Goal: Communication & Community: Answer question/provide support

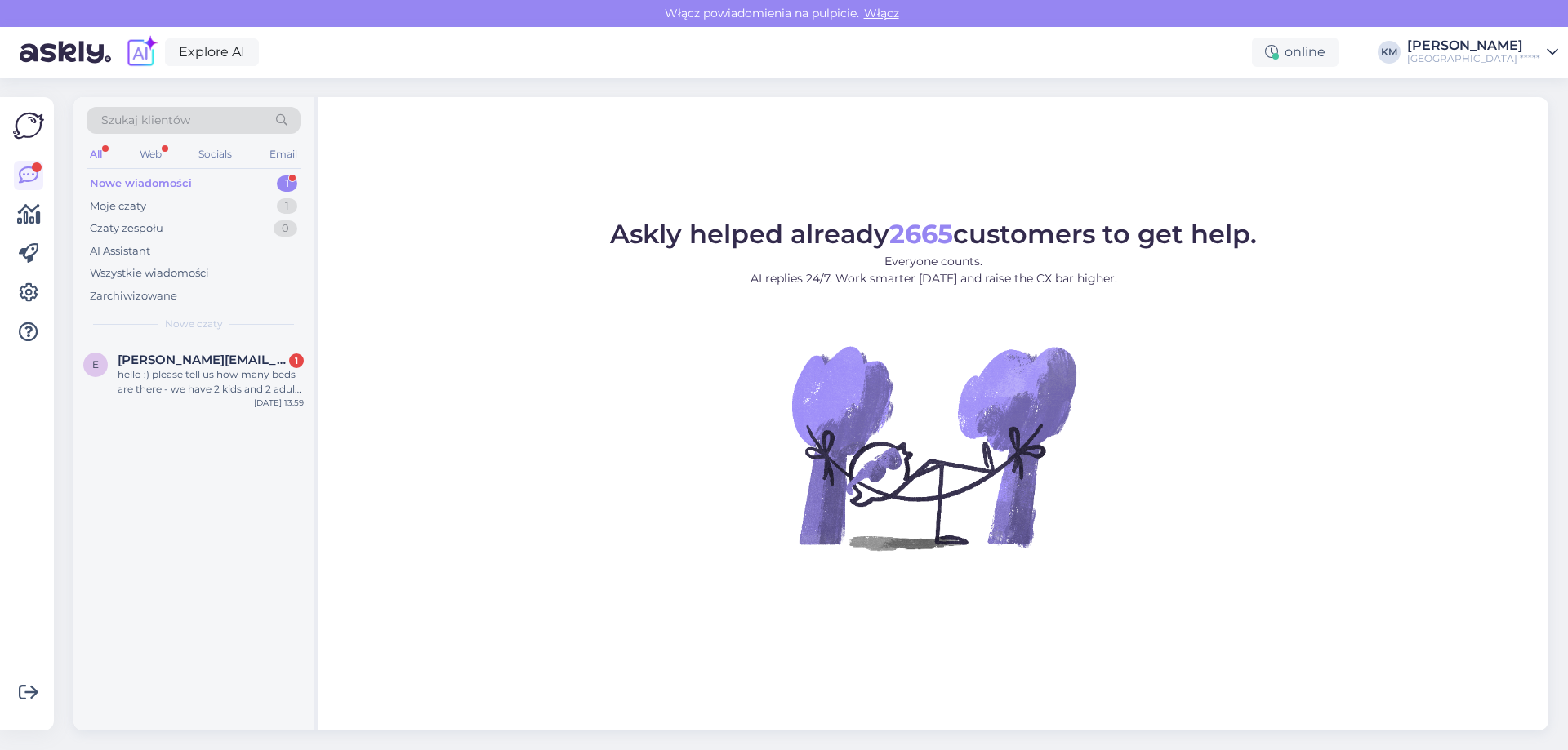
click at [155, 421] on div "e [PERSON_NAME][EMAIL_ADDRESS][DOMAIN_NAME] 1 hello :) please tell us how many …" at bounding box center [193, 535] width 240 height 389
click at [170, 403] on div "e [PERSON_NAME][EMAIL_ADDRESS][DOMAIN_NAME] 1 hello :) please tell us how many …" at bounding box center [193, 377] width 240 height 73
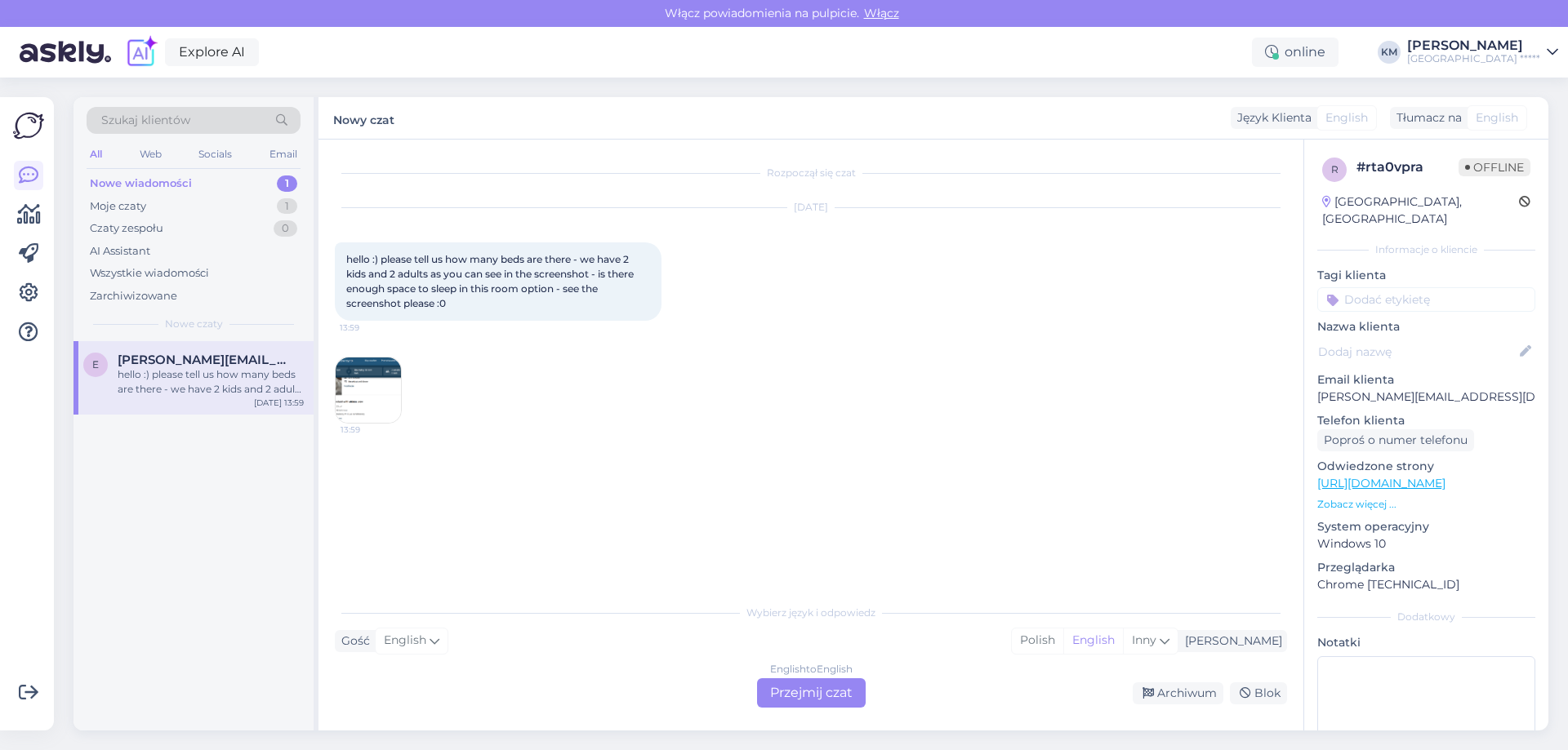
click at [360, 403] on img at bounding box center [368, 390] width 65 height 65
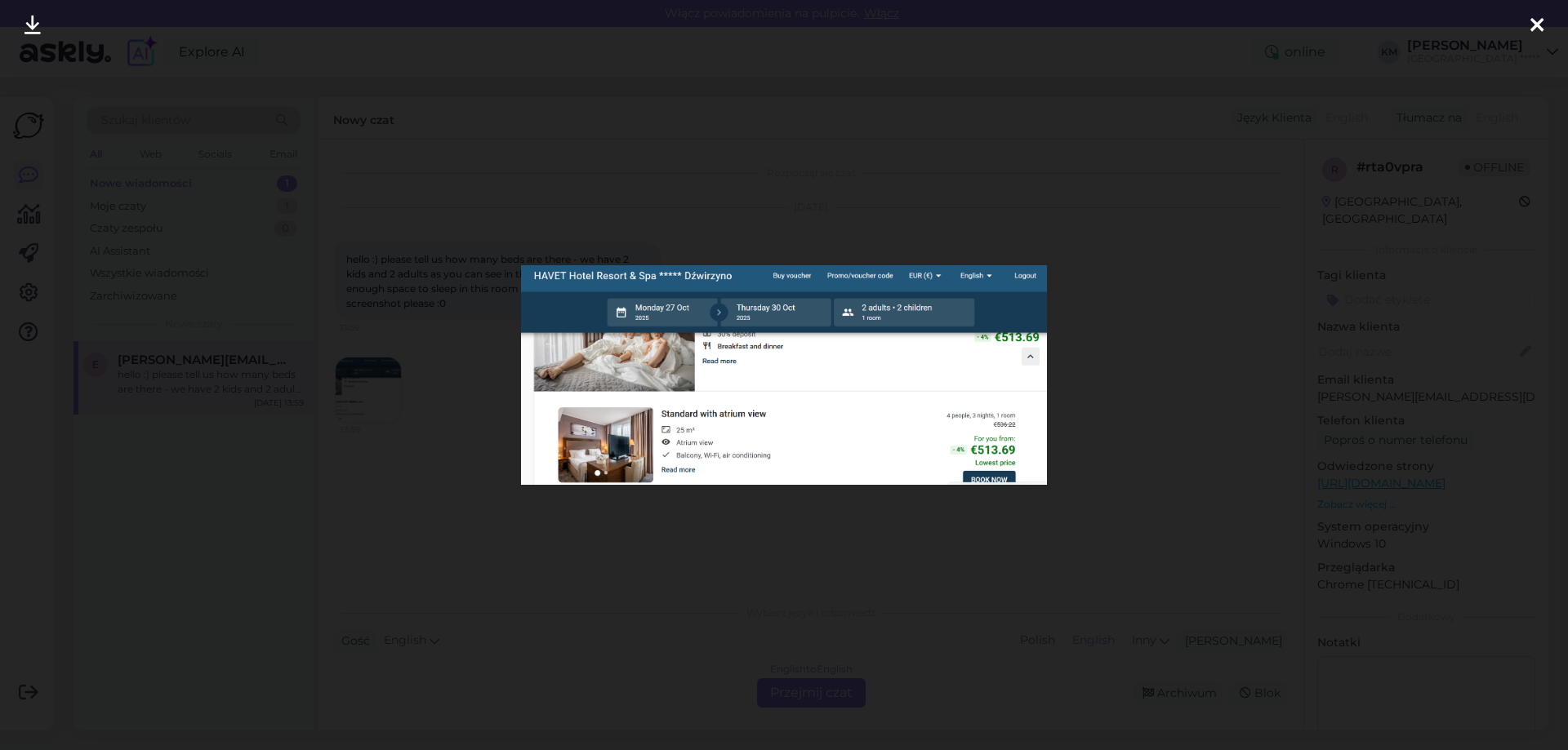
click at [974, 534] on div at bounding box center [784, 375] width 1568 height 750
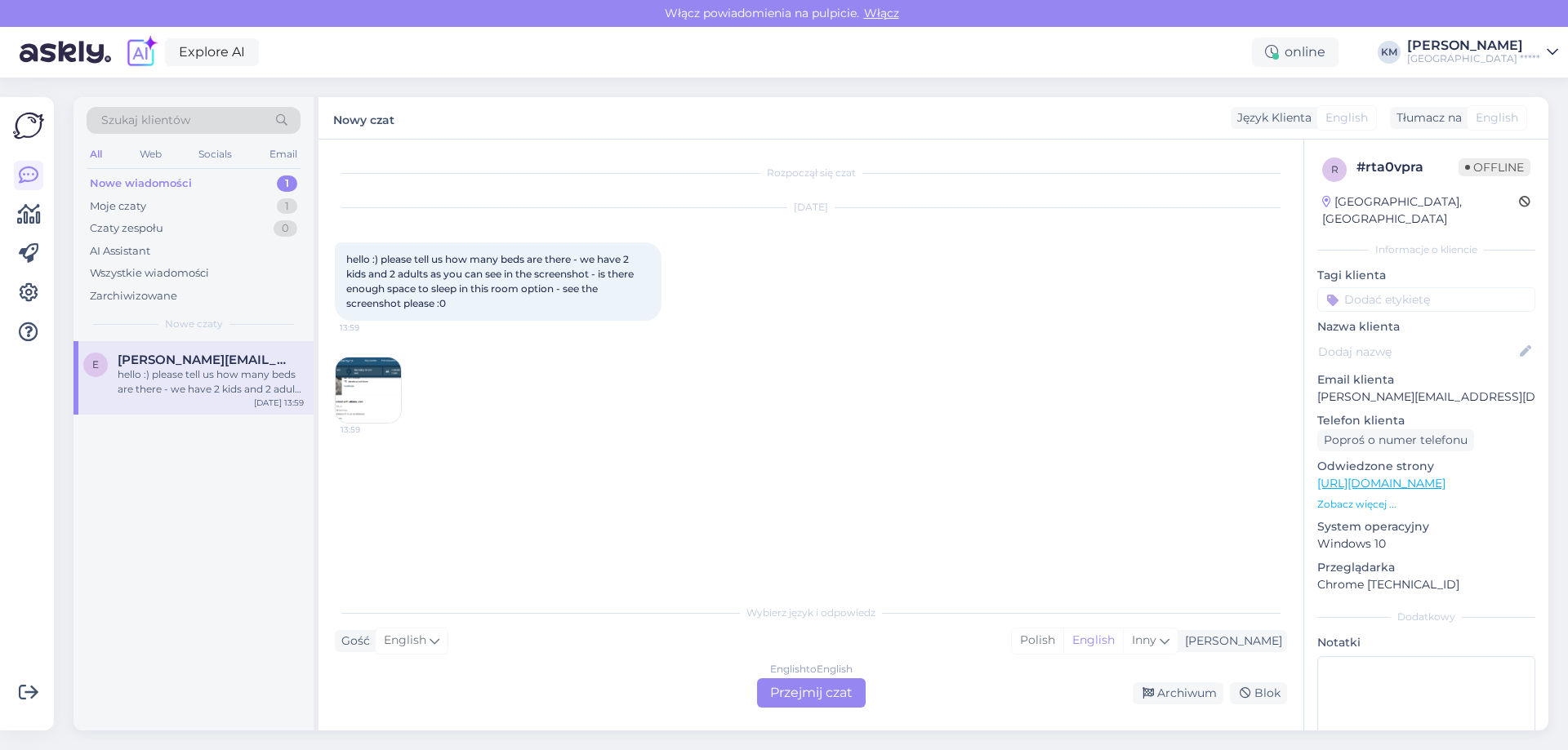
click at [830, 692] on div "English to English Przejmij czat" at bounding box center [810, 693] width 109 height 30
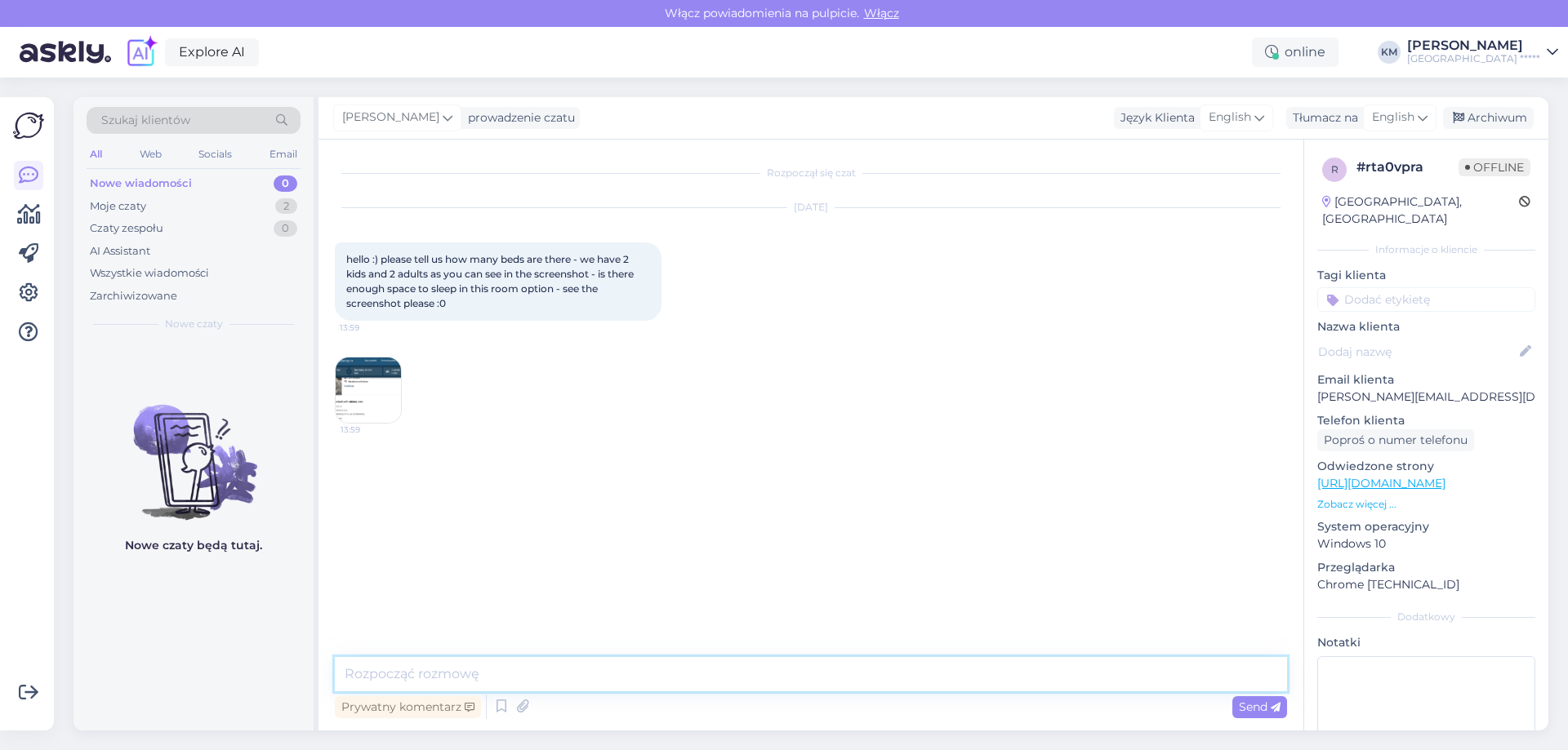
click at [458, 661] on textarea at bounding box center [810, 674] width 952 height 34
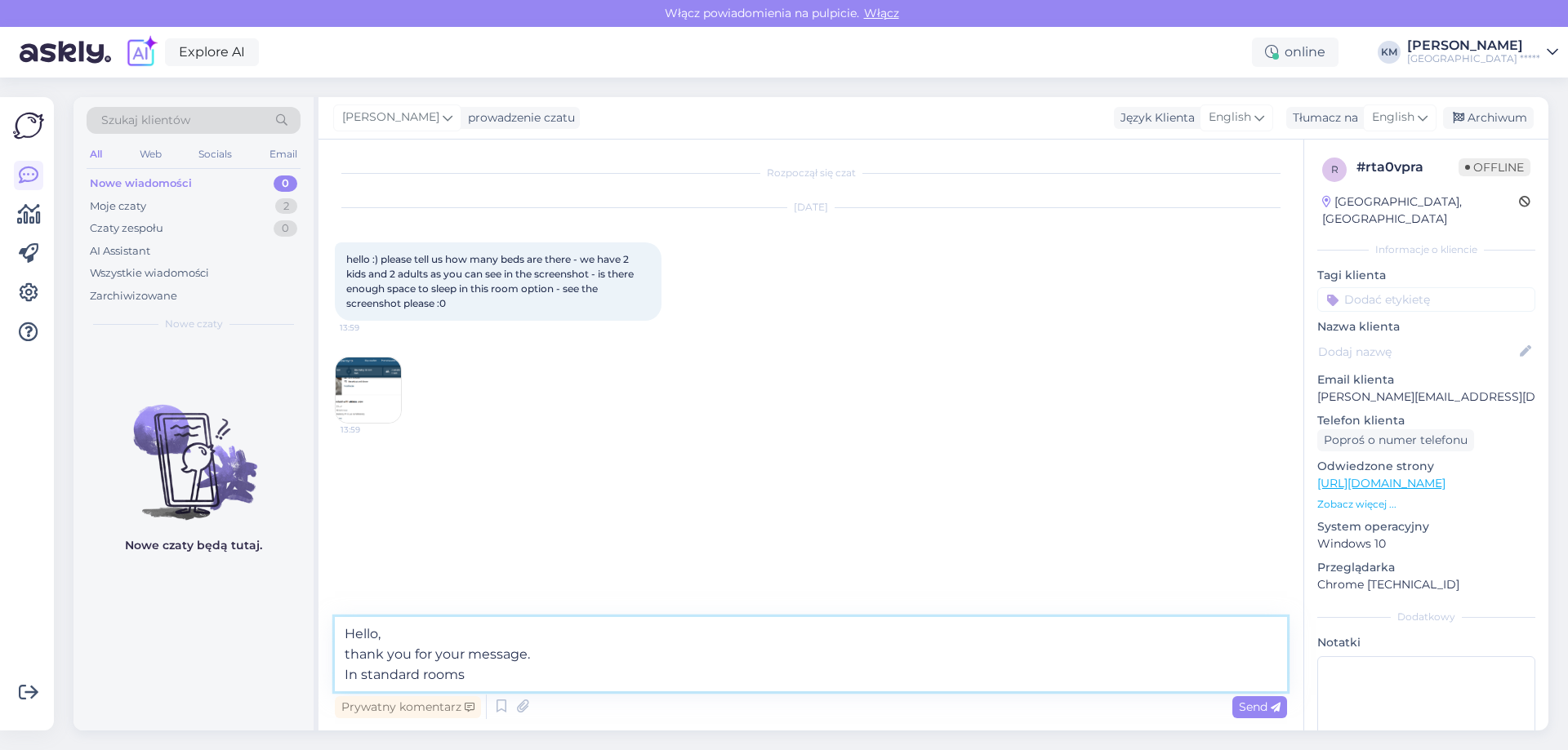
drag, startPoint x: 368, startPoint y: 679, endPoint x: 329, endPoint y: 677, distance: 39.1
click at [329, 677] on div "Rozpoczął się czat [DATE] hello :) please tell us how many beds are there - we …" at bounding box center [811, 435] width 985 height 591
click at [539, 680] on textarea "Hello, thank you for your message. Standard rooms" at bounding box center [810, 654] width 952 height 74
drag, startPoint x: 753, startPoint y: 676, endPoint x: 764, endPoint y: 682, distance: 12.5
click at [754, 677] on textarea "Hello, thank you for your message. Standard rooms contain king size bed and sle…" at bounding box center [810, 654] width 952 height 74
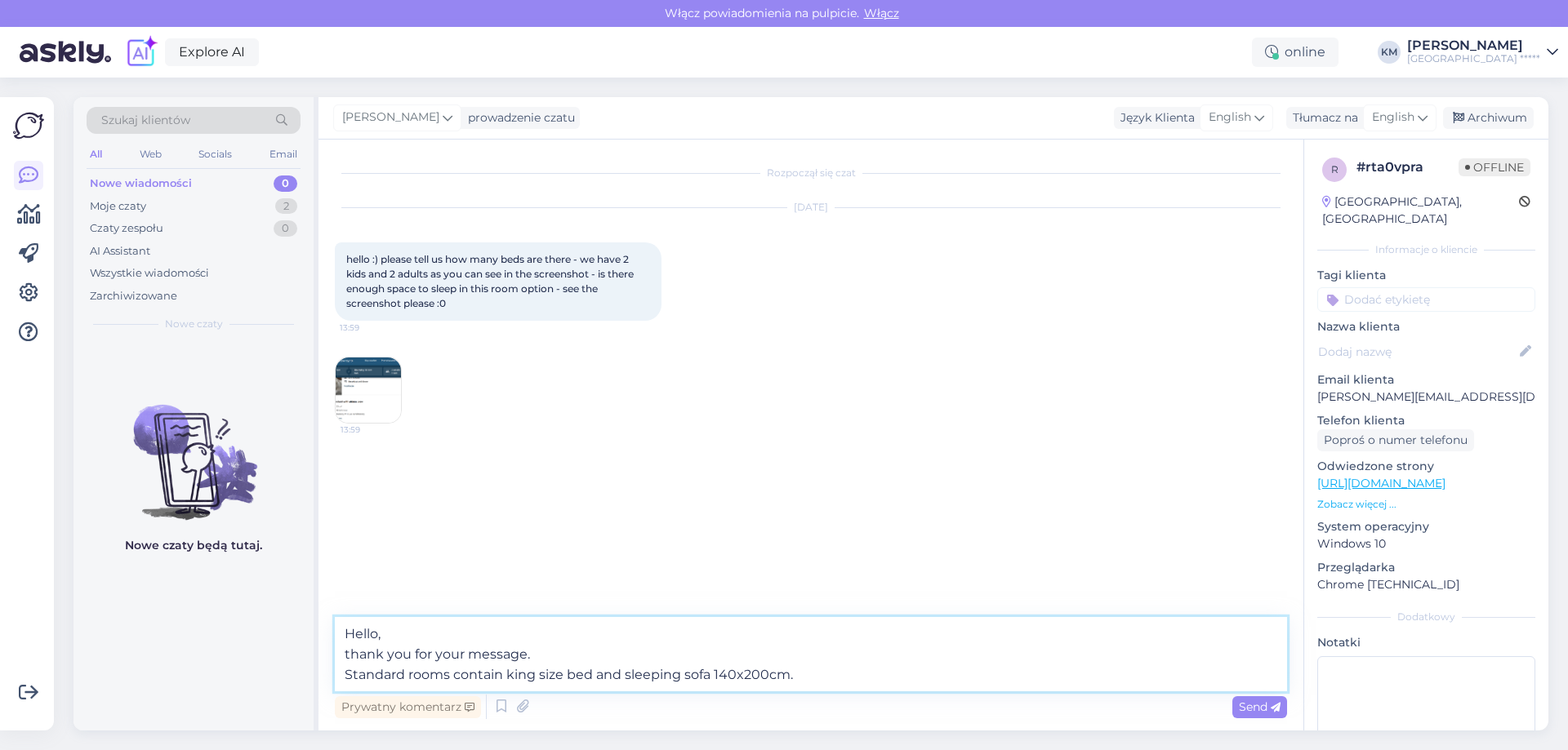
click at [872, 664] on textarea "Hello, thank you for your message. Standard rooms contain king size bed and sle…" at bounding box center [810, 654] width 952 height 74
click at [1066, 676] on textarea "Hello, thank you for your message. Standard rooms contain king size bed and sle…" at bounding box center [810, 654] width 952 height 74
drag, startPoint x: 1266, startPoint y: 671, endPoint x: 0, endPoint y: 454, distance: 1284.5
click at [0, 454] on div "Pierwsze kroki Lista kontrolna, aby uzyskać większą wartość Blisko Połącz Faceb…" at bounding box center [784, 414] width 1568 height 673
click at [607, 646] on textarea "Hello, thank you for your message. Standard rooms contain king size bed and sle…" at bounding box center [810, 654] width 952 height 74
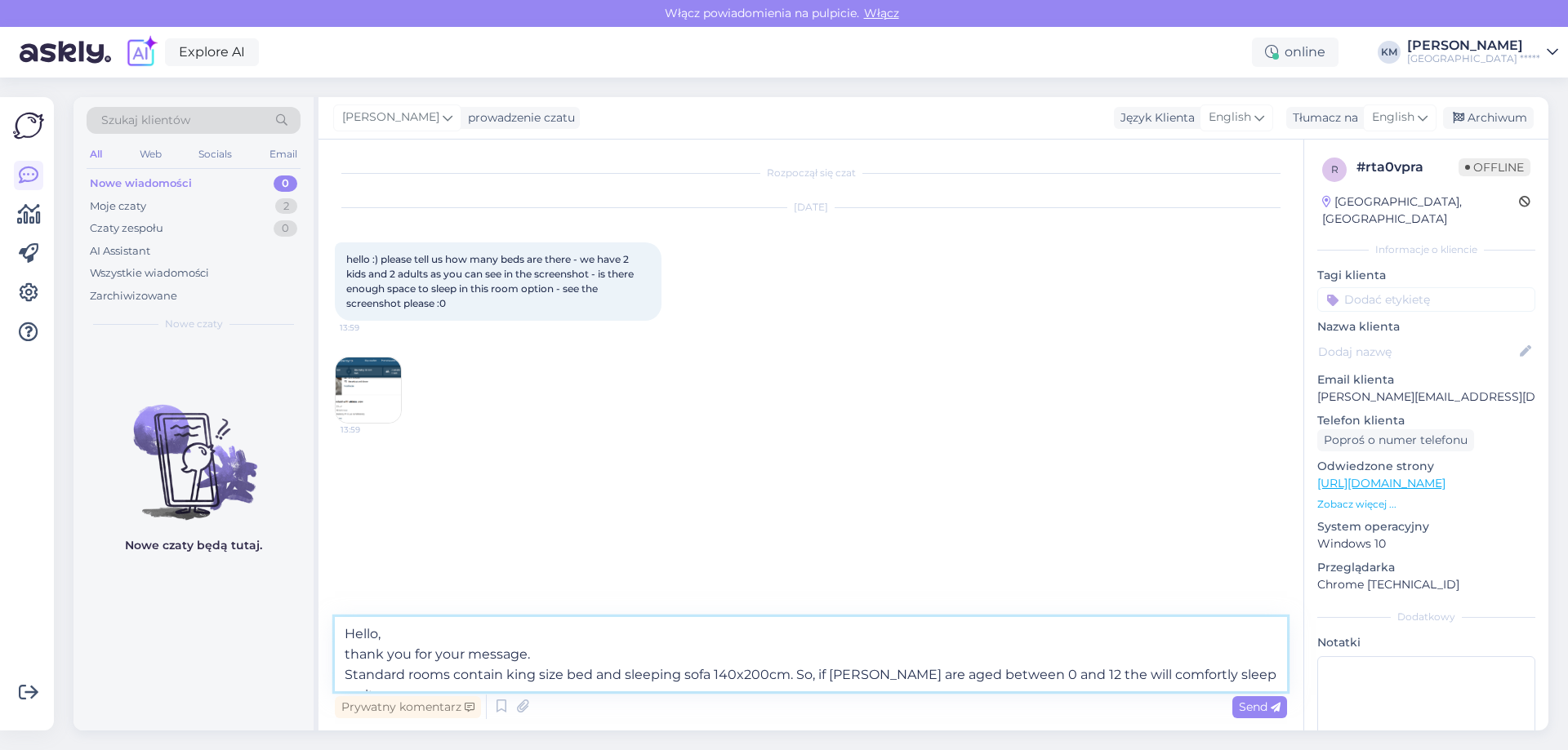
click at [1270, 678] on textarea "Hello, thank you for your message. Standard rooms contain king size bed and sle…" at bounding box center [810, 654] width 952 height 74
drag, startPoint x: 1160, startPoint y: 677, endPoint x: 188, endPoint y: 631, distance: 973.1
click at [188, 631] on div "Szukaj klientów All Web Socials Email Nowe wiadomości 0 Moje czaty 2 Czaty zesp…" at bounding box center [810, 414] width 1475 height 634
paste textarea "thank you for your message. Standard rooms feature a king-size bed and a 140 x …"
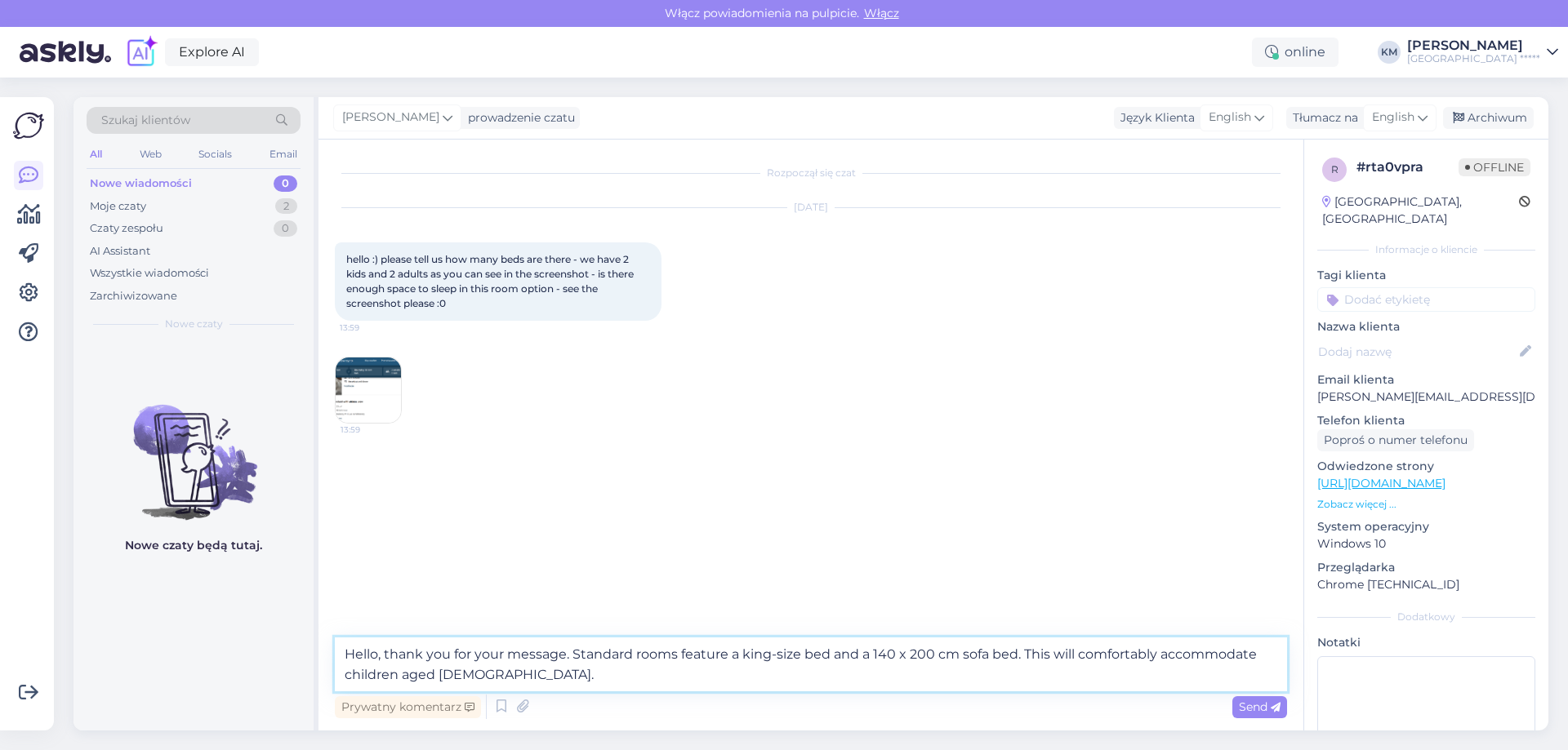
drag, startPoint x: 385, startPoint y: 653, endPoint x: 419, endPoint y: 693, distance: 52.5
click at [387, 653] on textarea "Hello, thank you for your message. Standard rooms feature a king-size bed and a…" at bounding box center [810, 664] width 952 height 54
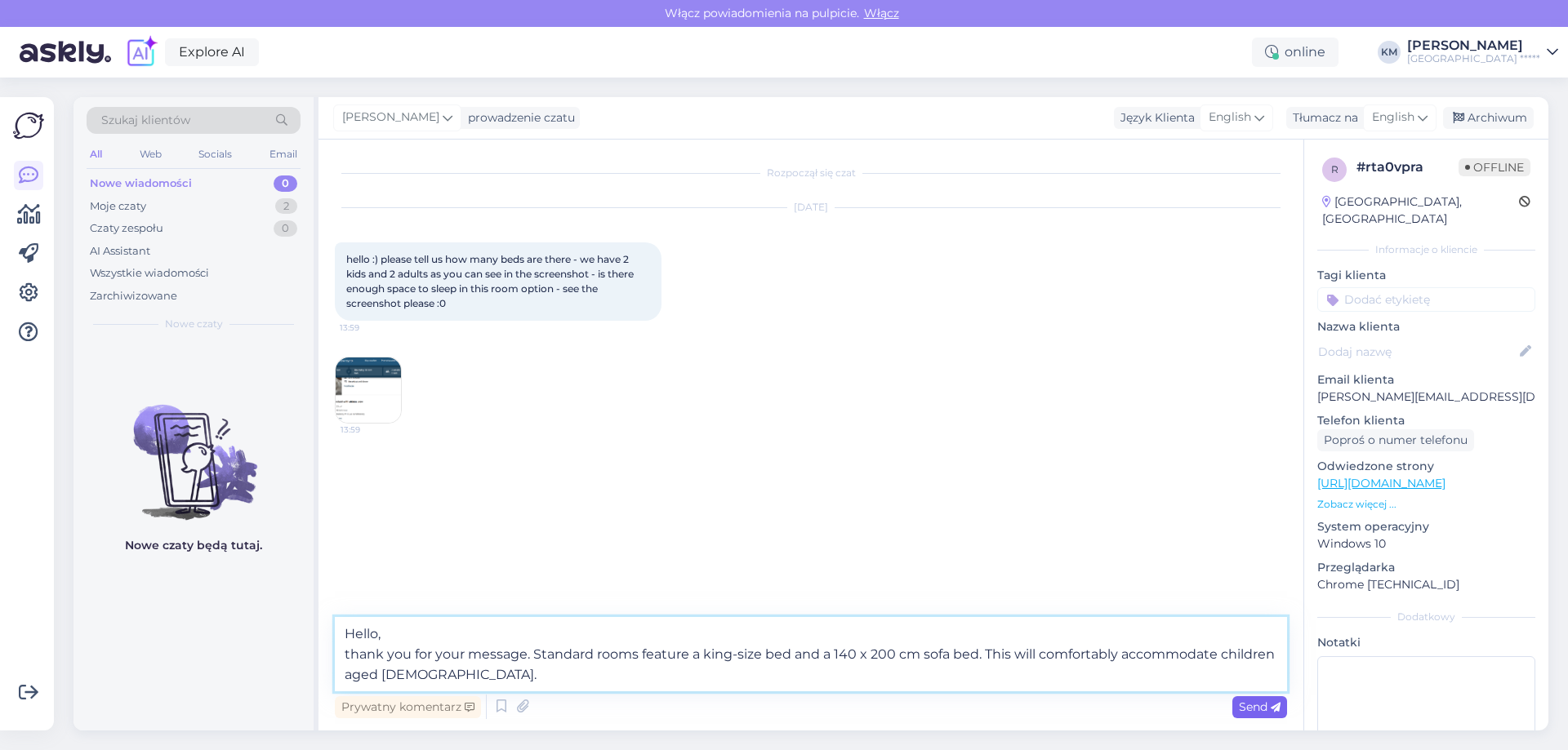
type textarea "Hello, thank you for your message. Standard rooms feature a king-size bed and a…"
click at [1259, 699] on div "Send" at bounding box center [1259, 707] width 55 height 22
